Goal: Find specific page/section: Find specific page/section

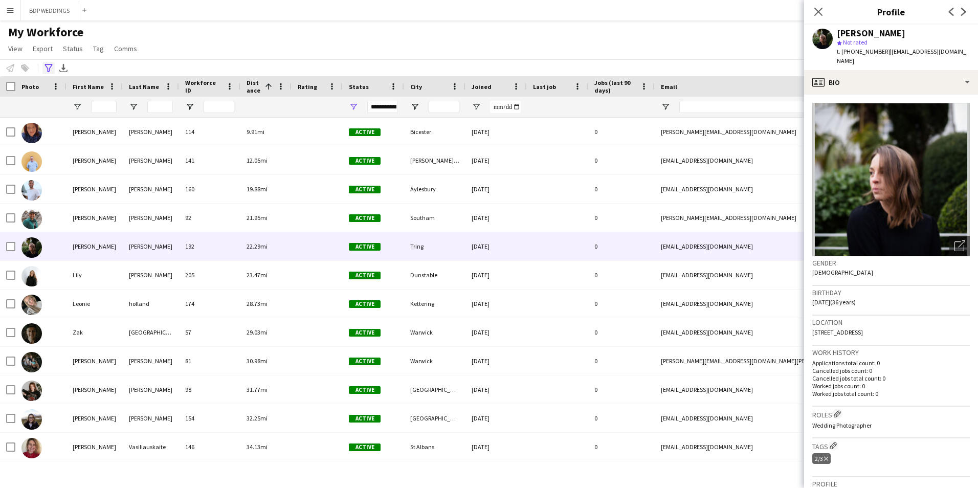
click at [48, 67] on icon "Advanced filters" at bounding box center [49, 68] width 8 height 8
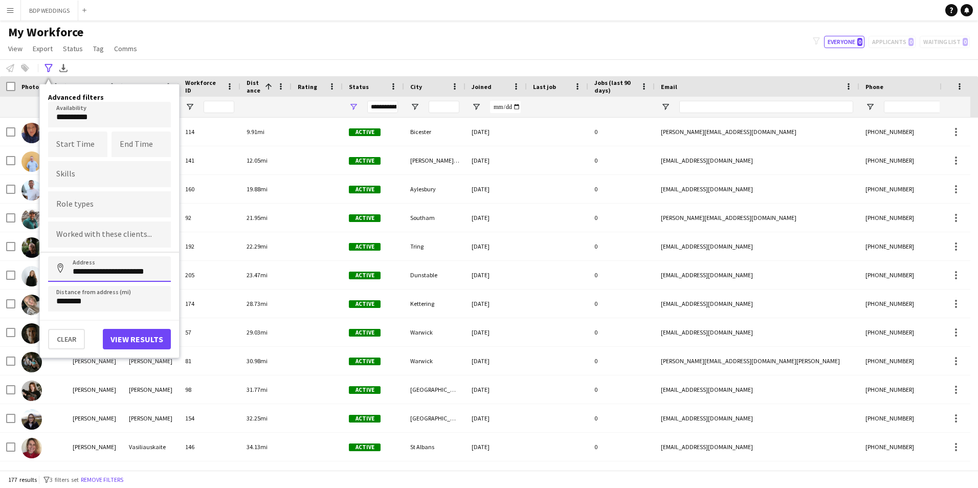
click at [102, 273] on input "**********" at bounding box center [109, 269] width 123 height 26
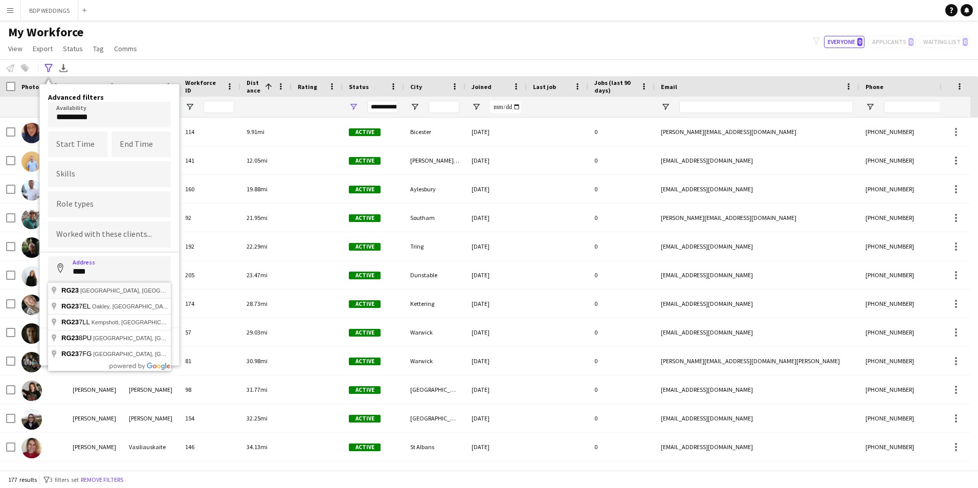
type input "**********"
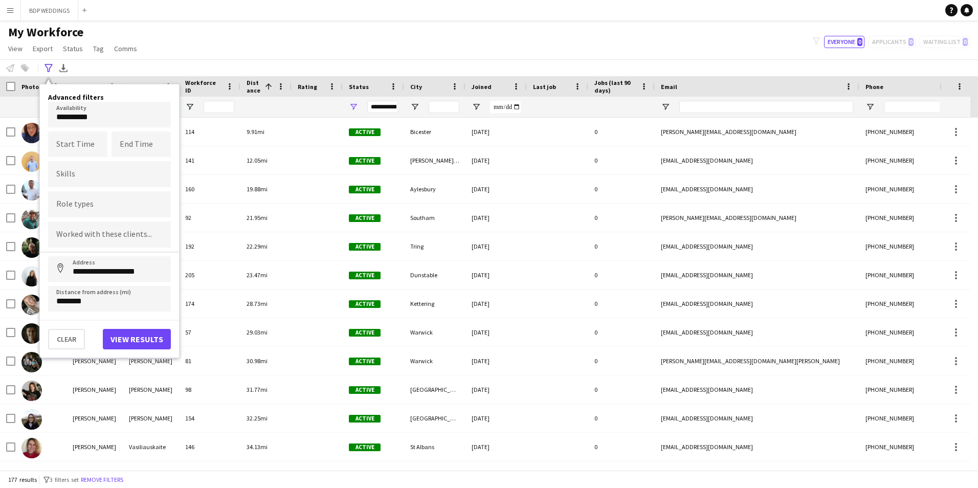
click at [76, 118] on body "Menu Boards Boards Boards All jobs Status Workforce Workforce My Workforce Recr…" at bounding box center [489, 244] width 978 height 488
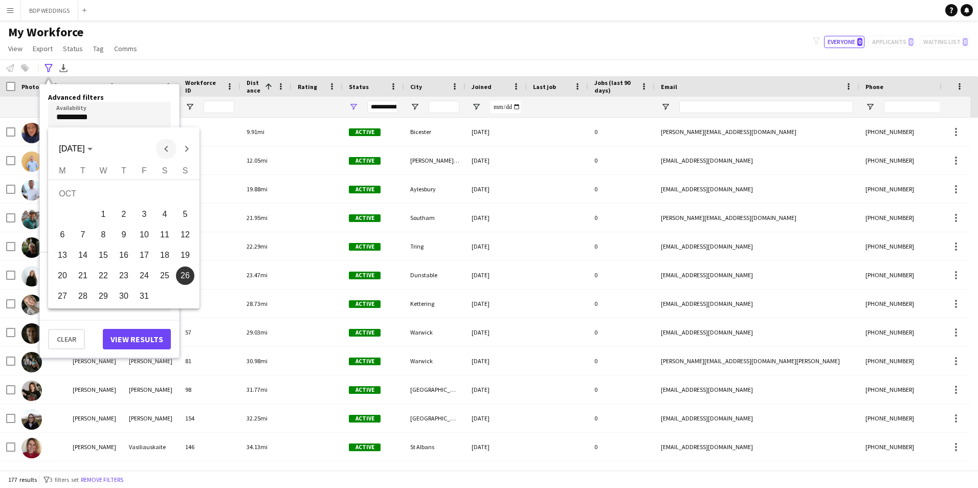
click at [172, 151] on span "Previous month" at bounding box center [166, 149] width 20 height 20
click at [183, 213] on span "7" at bounding box center [185, 214] width 18 height 18
type input "**********"
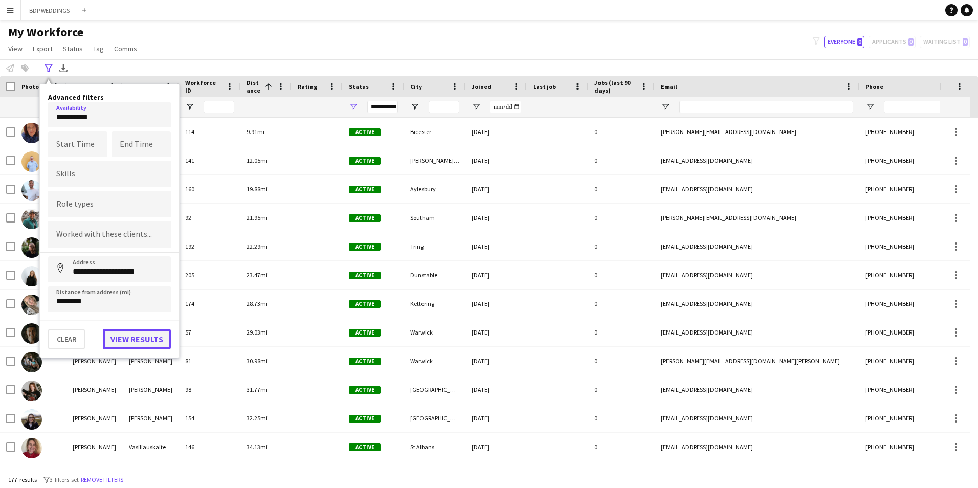
click at [140, 336] on button "View results" at bounding box center [137, 339] width 68 height 20
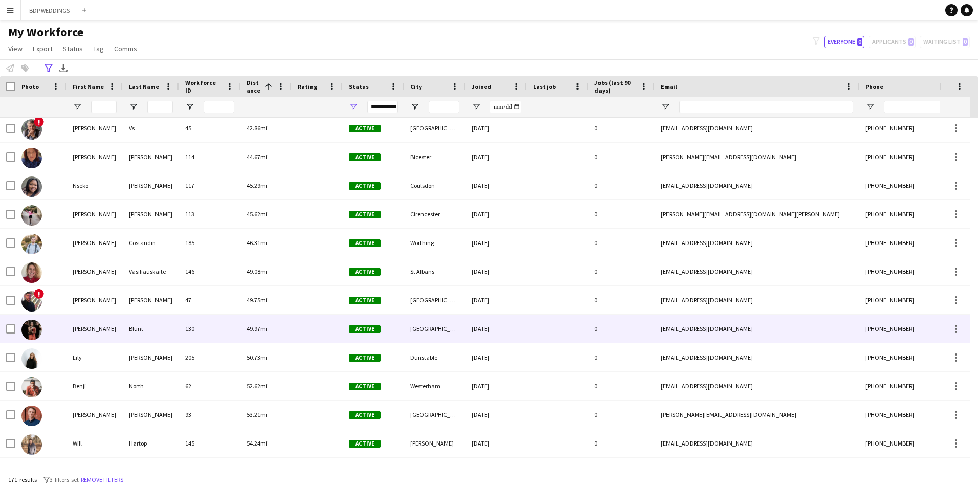
scroll to position [358, 0]
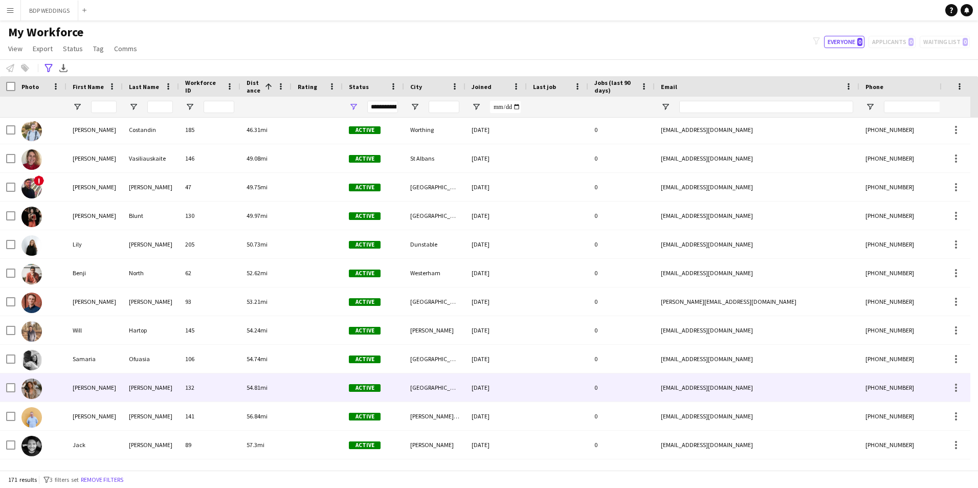
click at [124, 389] on div "[PERSON_NAME]" at bounding box center [151, 388] width 56 height 28
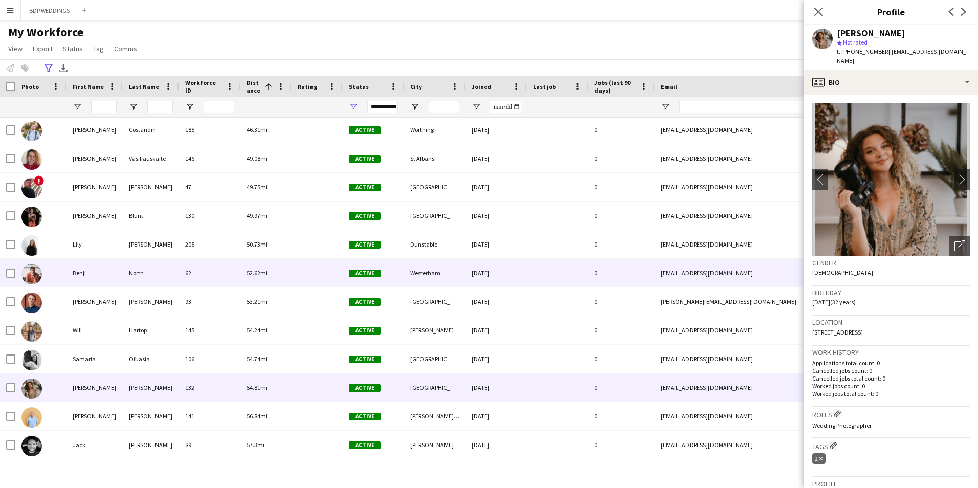
click at [139, 273] on div "North" at bounding box center [151, 273] width 56 height 28
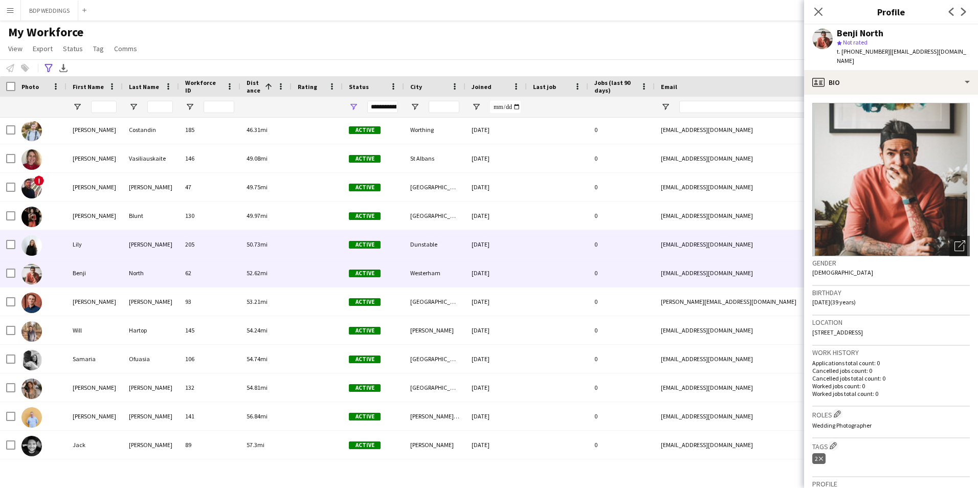
scroll to position [512, 0]
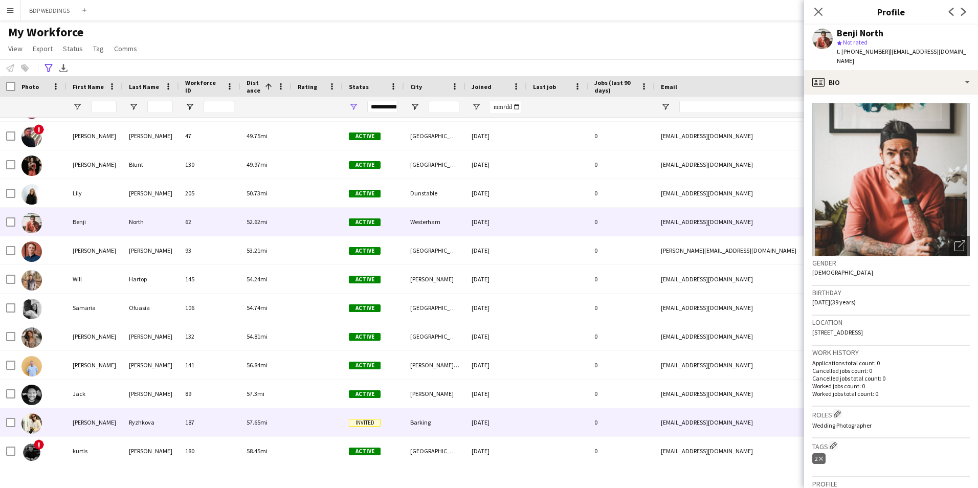
click at [136, 424] on div "Ryzhkova" at bounding box center [151, 422] width 56 height 28
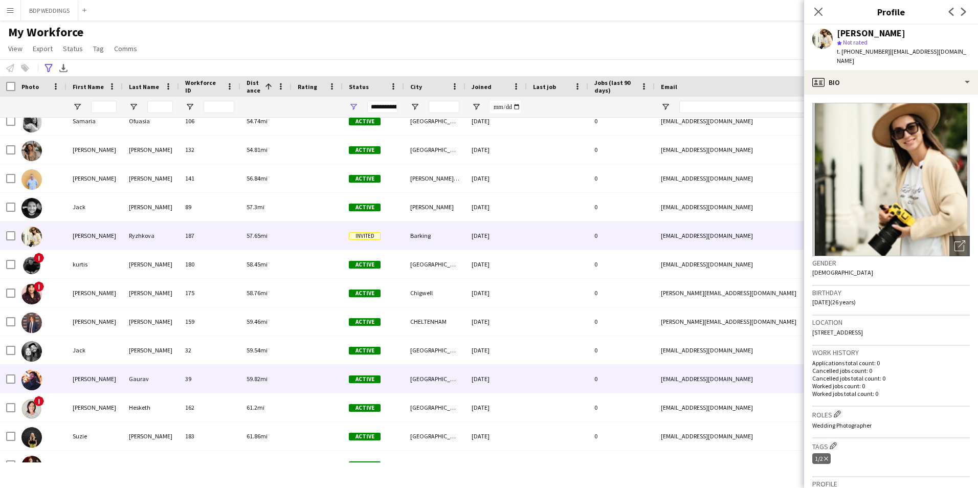
scroll to position [716, 0]
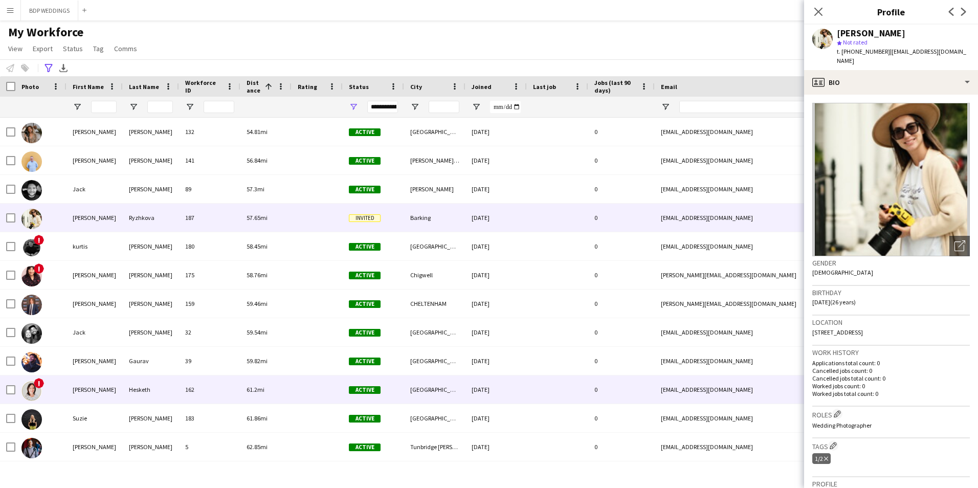
click at [168, 387] on div "Hesketh" at bounding box center [151, 390] width 56 height 28
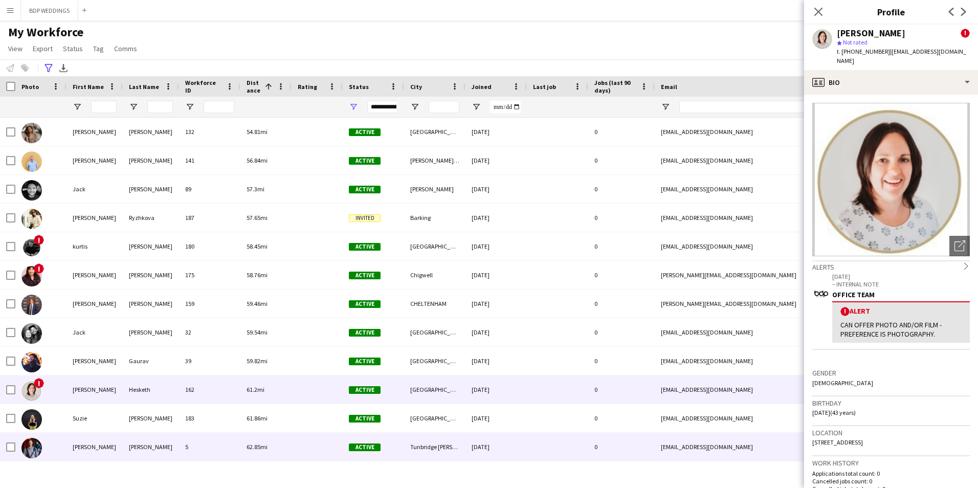
click at [157, 446] on div "[PERSON_NAME]" at bounding box center [151, 447] width 56 height 28
